Goal: Navigation & Orientation: Find specific page/section

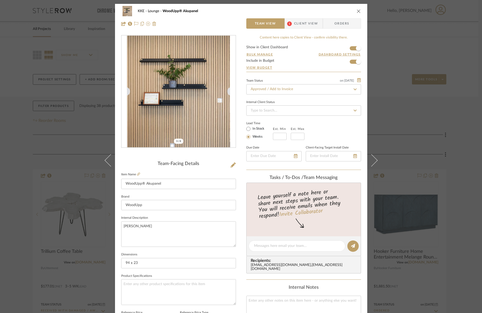
click at [358, 11] on icon "close" at bounding box center [359, 11] width 4 height 4
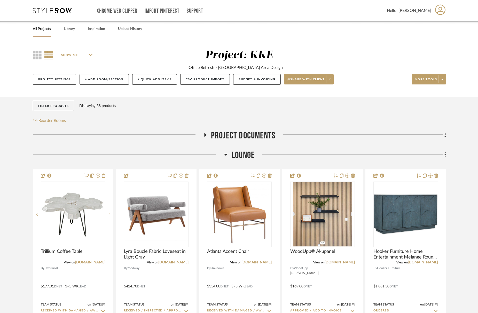
click at [45, 31] on link "All Projects" at bounding box center [42, 29] width 18 height 7
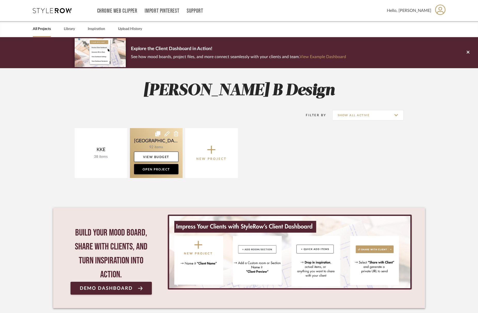
click at [159, 143] on link at bounding box center [156, 153] width 53 height 50
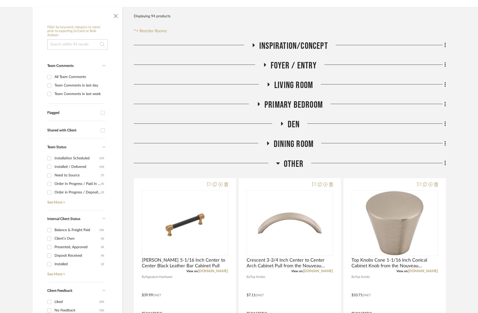
scroll to position [43, 0]
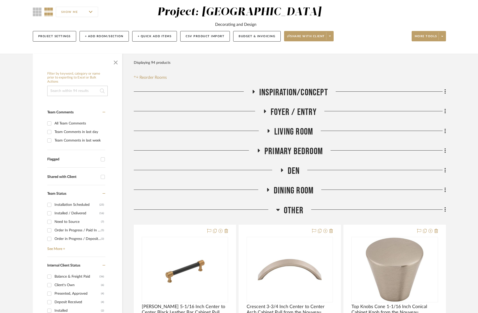
click at [268, 131] on icon at bounding box center [269, 131] width 2 height 4
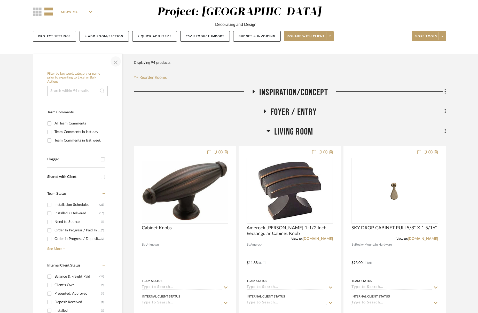
click at [114, 64] on span "button" at bounding box center [116, 61] width 12 height 12
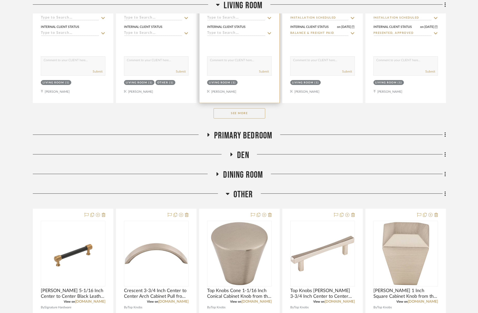
scroll to position [313, 0]
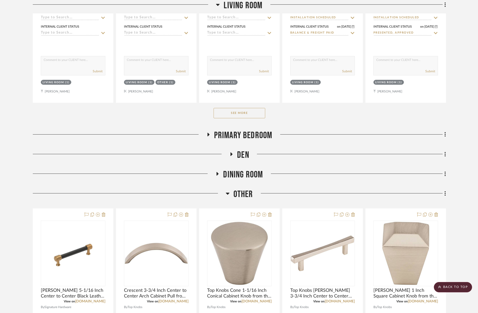
click at [250, 112] on button "See More" at bounding box center [240, 113] width 52 height 10
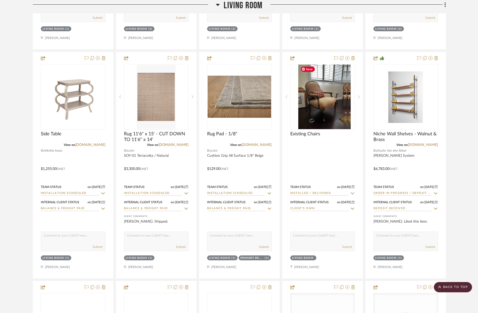
scroll to position [828, 0]
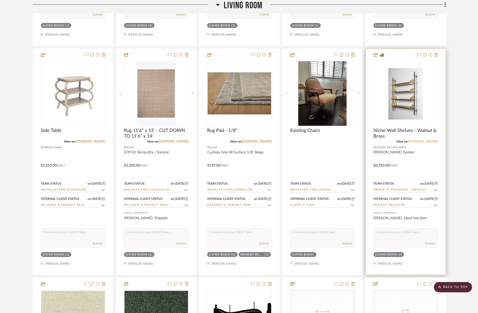
click at [426, 142] on link "[DOMAIN_NAME]" at bounding box center [423, 142] width 30 height 4
